Goal: Check status: Check status

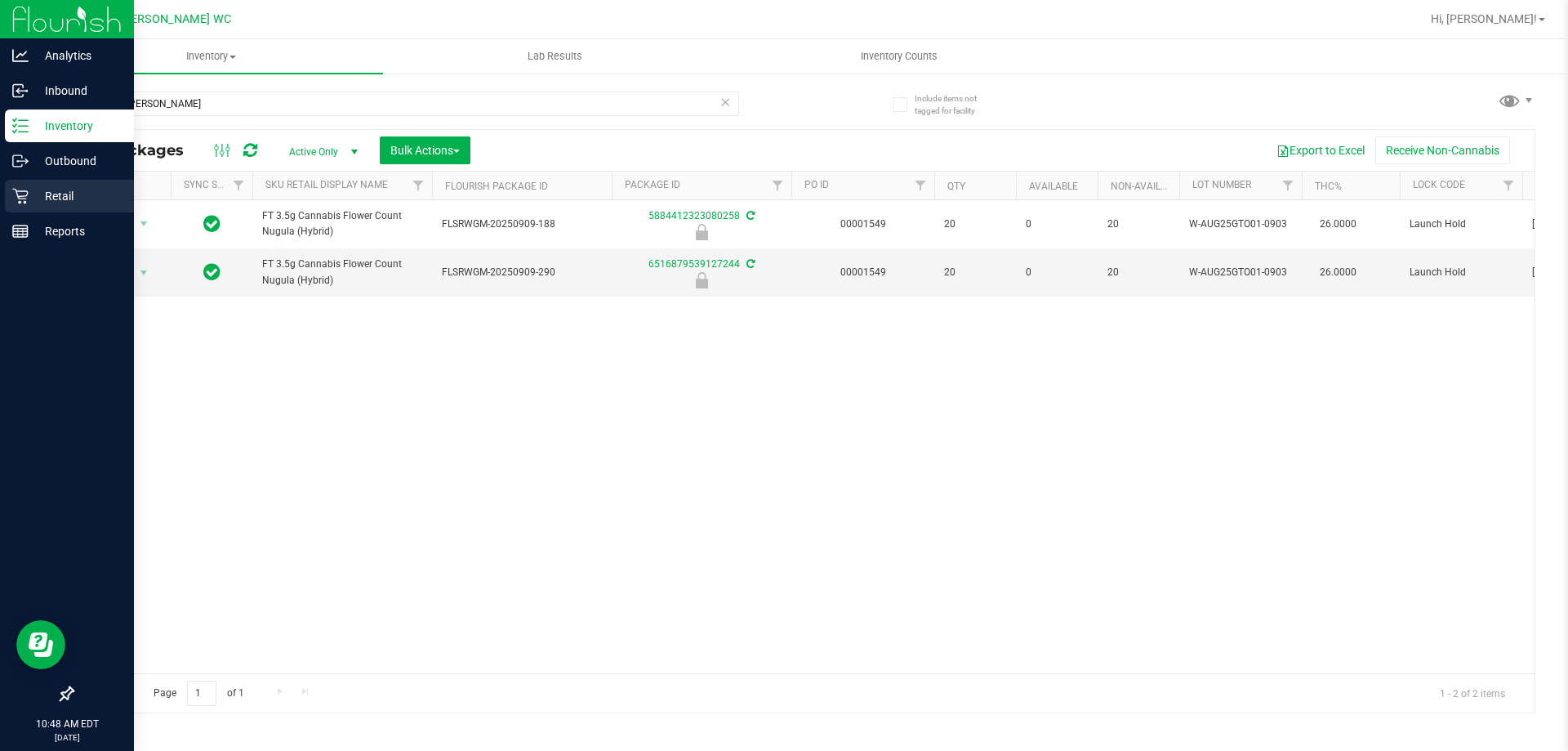
click at [83, 197] on p "Retail" at bounding box center [77, 196] width 98 height 19
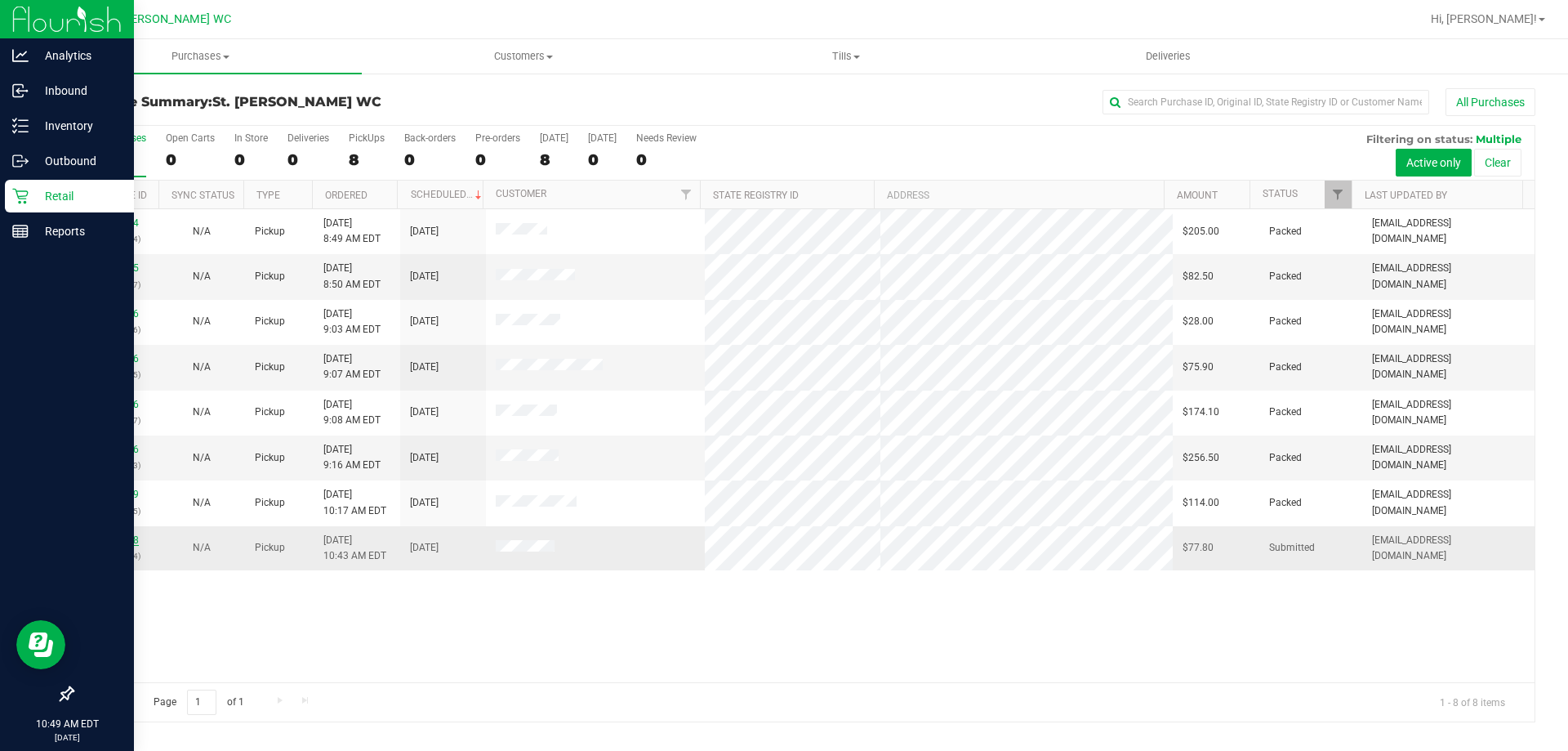
click at [129, 539] on link "11972788" at bounding box center [116, 540] width 46 height 12
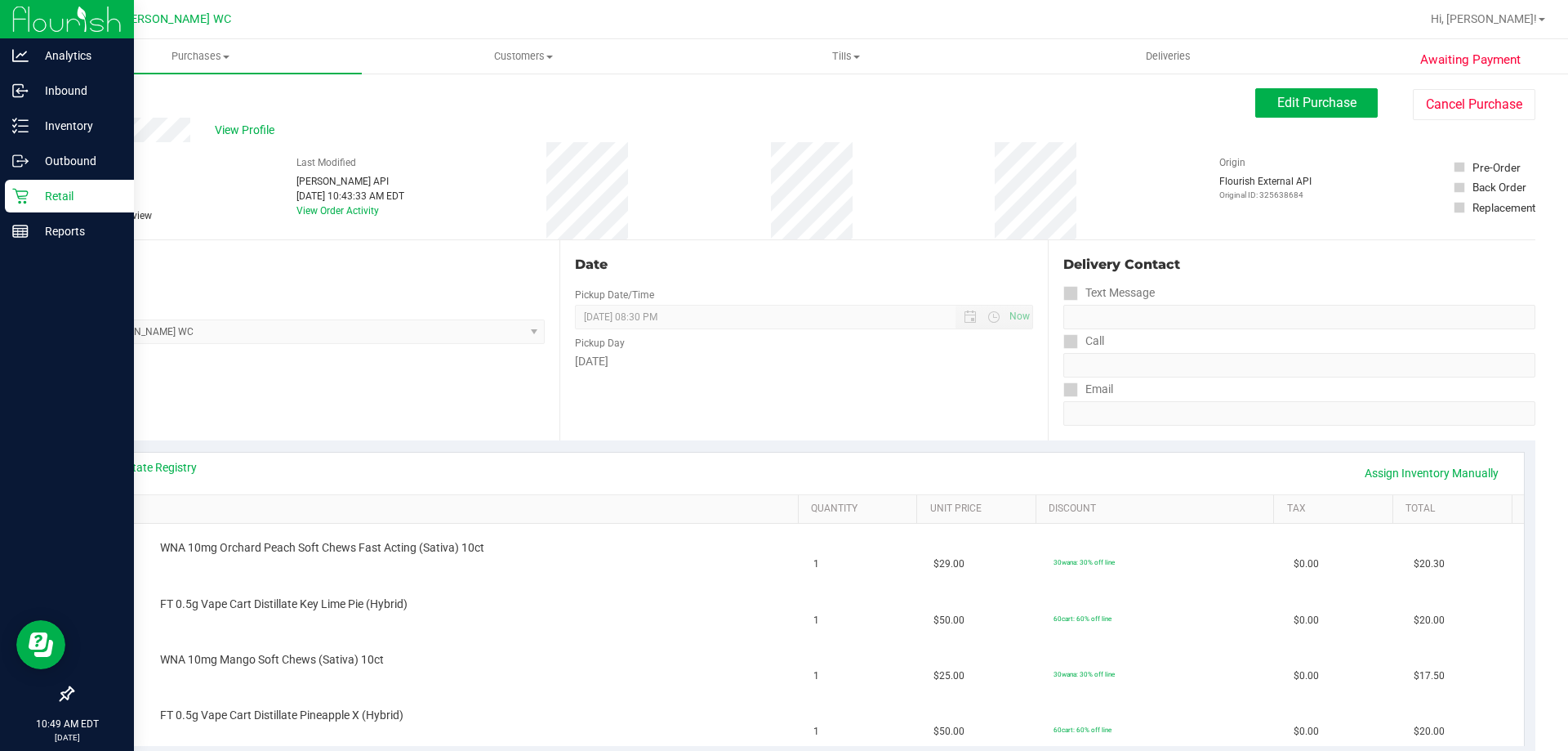
click at [82, 97] on link "Back" at bounding box center [84, 98] width 25 height 12
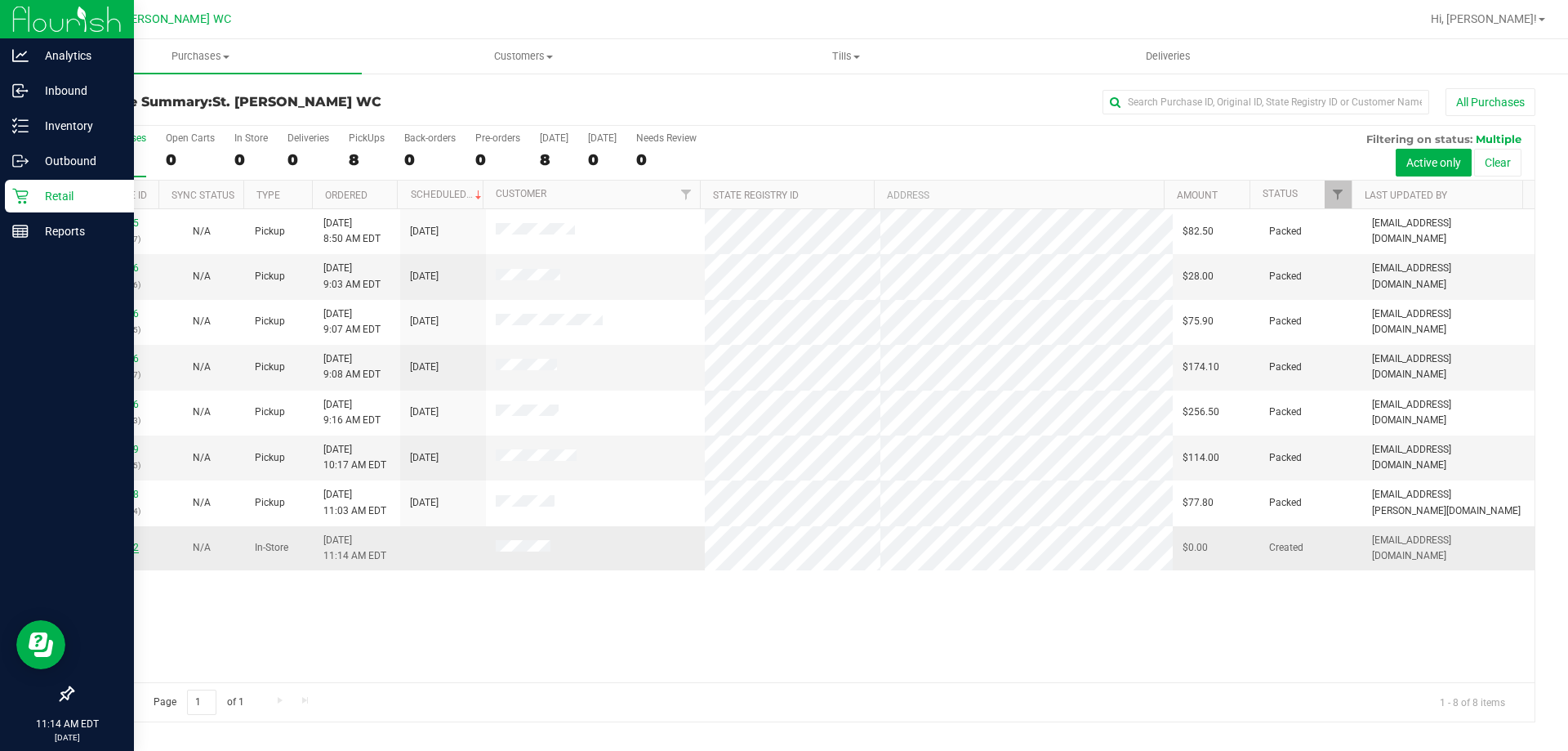
click at [101, 550] on link "11973062" at bounding box center [116, 547] width 46 height 12
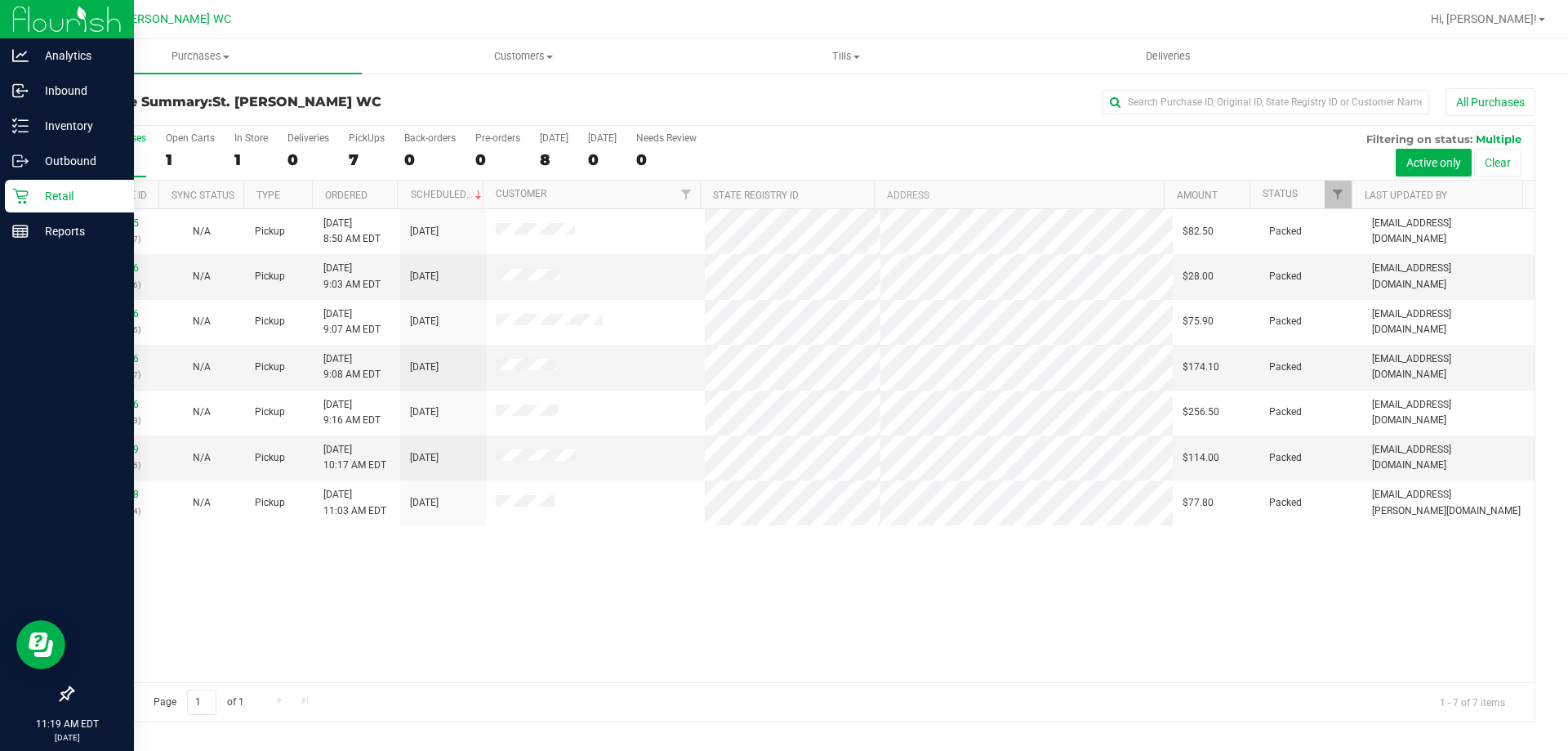
click at [463, 623] on div "11971715 (325573547) N/A Pickup [DATE] 8:50 AM EDT 9/19/2025 $82.50 Packed [EMA…" at bounding box center [803, 445] width 1462 height 473
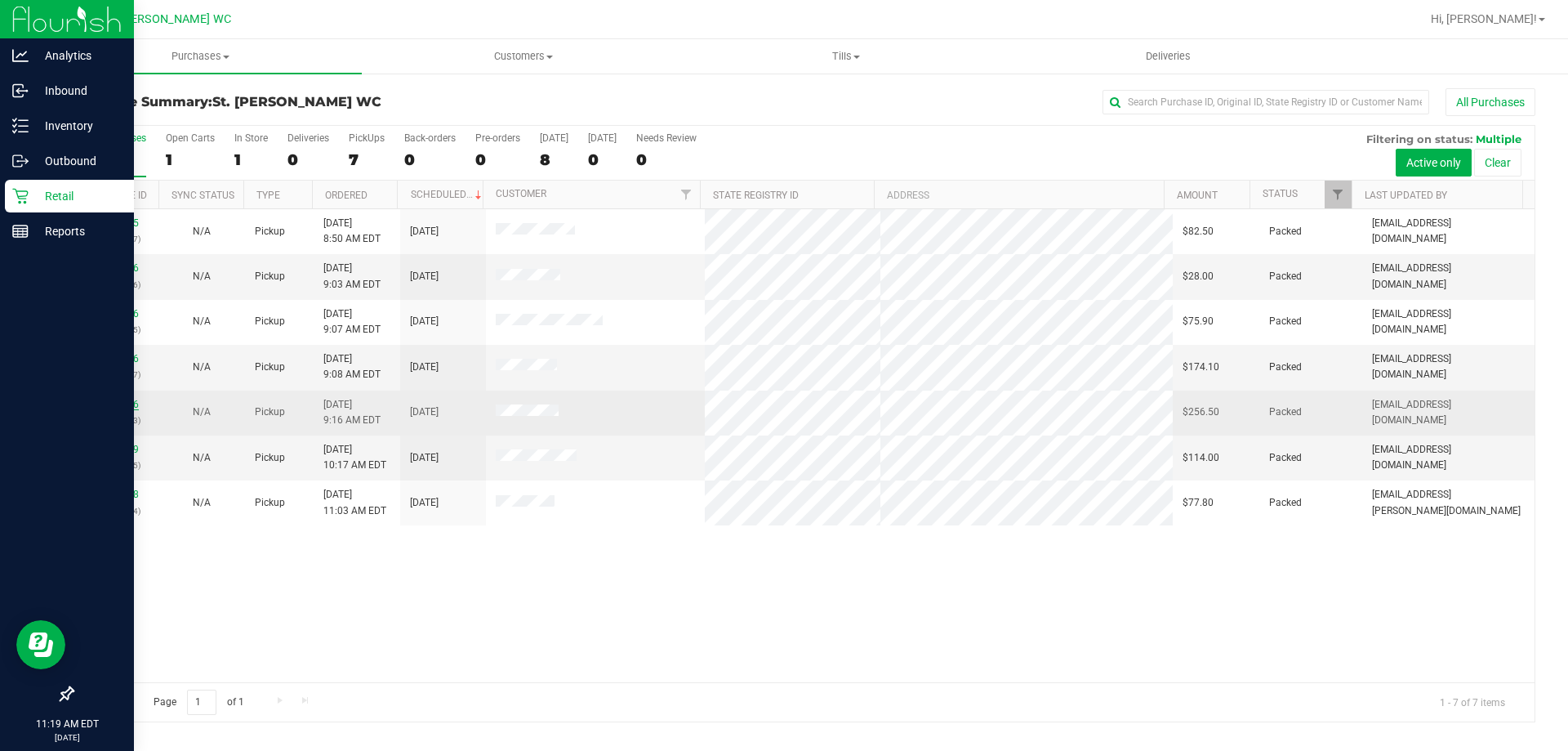
click at [108, 404] on link "11972116" at bounding box center [116, 404] width 46 height 12
